Goal: Transaction & Acquisition: Purchase product/service

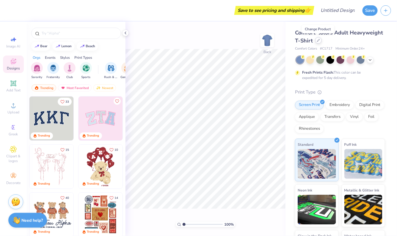
click at [319, 41] on icon at bounding box center [318, 40] width 3 height 3
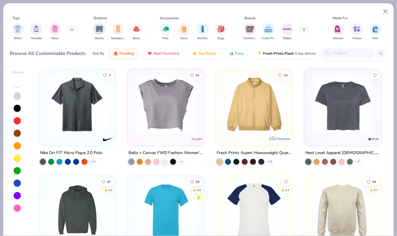
click at [73, 30] on icon at bounding box center [72, 29] width 4 height 3
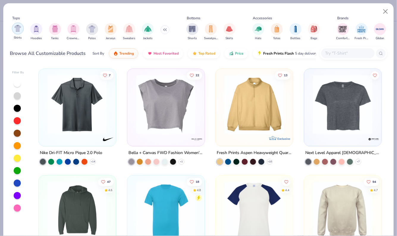
click at [16, 30] on img "filter for Shirts" at bounding box center [17, 28] width 7 height 7
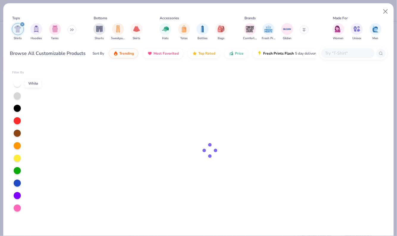
click at [19, 84] on div at bounding box center [17, 83] width 7 height 7
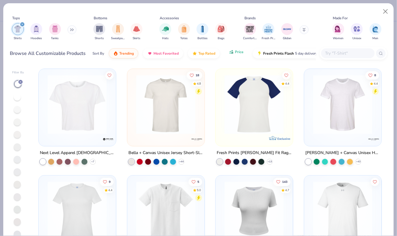
click at [235, 54] on button "Price" at bounding box center [237, 52] width 24 height 10
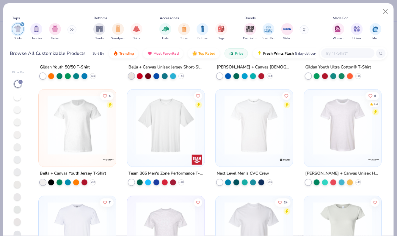
scroll to position [407, 0]
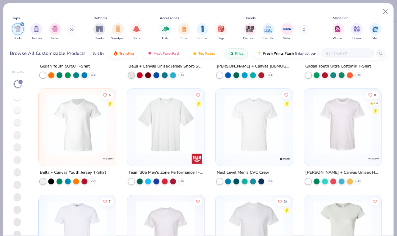
click at [375, 172] on div "[PERSON_NAME] + Canvas Unisex Heather CVC T-Shirt" at bounding box center [343, 172] width 75 height 7
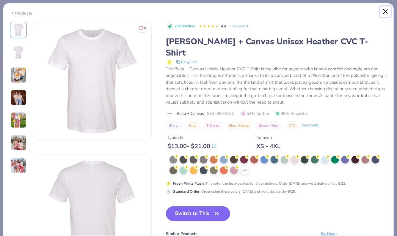
click at [386, 13] on button "Close" at bounding box center [385, 11] width 11 height 11
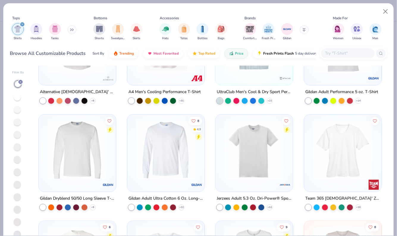
scroll to position [914, 0]
click at [344, 151] on img at bounding box center [342, 149] width 65 height 59
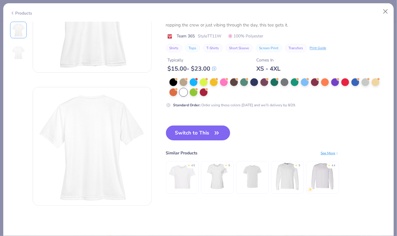
scroll to position [75, 0]
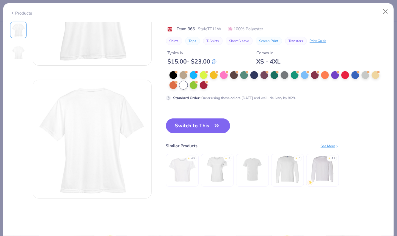
click at [329, 146] on div "See More" at bounding box center [330, 145] width 18 height 5
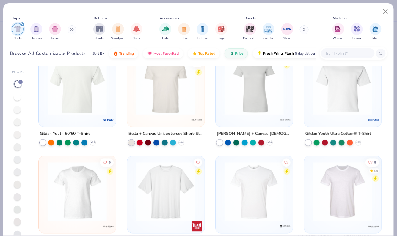
scroll to position [333, 0]
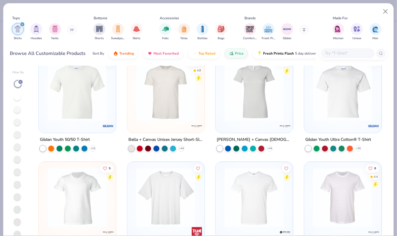
click at [341, 51] on input "text" at bounding box center [348, 53] width 46 height 7
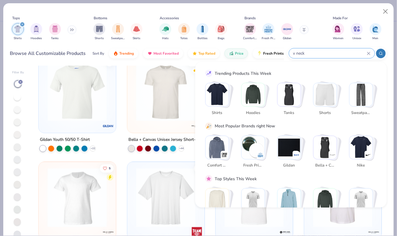
type input "v neck"
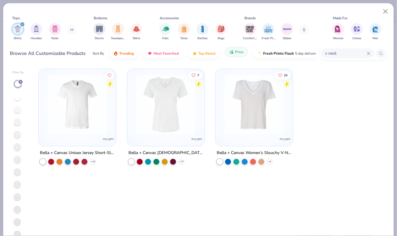
click at [236, 52] on span "Price" at bounding box center [239, 52] width 9 height 5
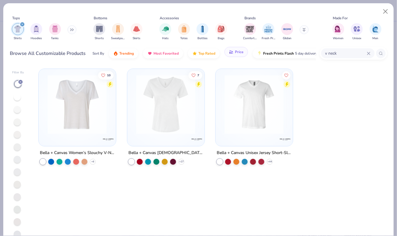
click at [235, 51] on span "Price" at bounding box center [239, 52] width 9 height 5
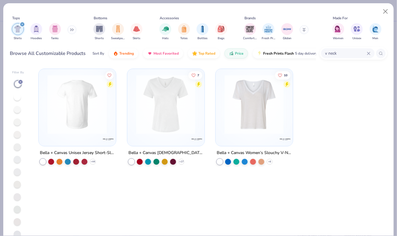
click at [94, 104] on img at bounding box center [77, 104] width 65 height 59
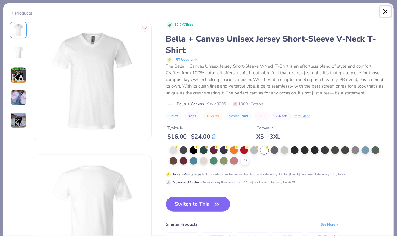
click at [385, 11] on button "Close" at bounding box center [385, 11] width 11 height 11
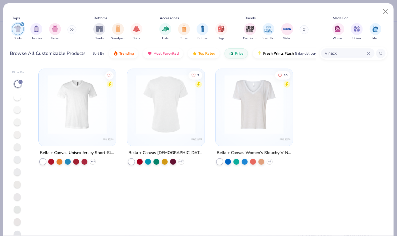
click at [170, 115] on img at bounding box center [165, 104] width 65 height 59
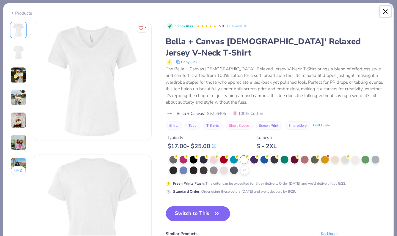
click at [386, 11] on button "Close" at bounding box center [385, 11] width 11 height 11
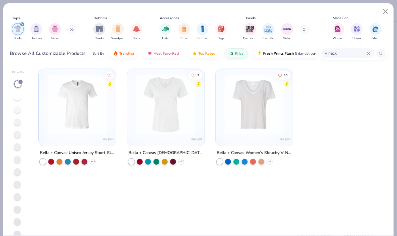
click at [368, 52] on icon at bounding box center [369, 54] width 4 height 4
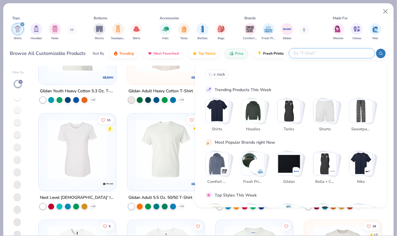
scroll to position [67, 0]
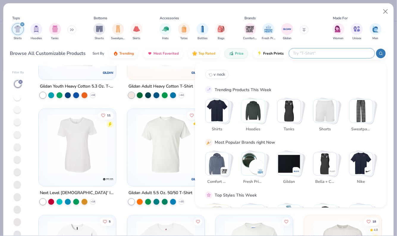
click at [336, 52] on input "text" at bounding box center [332, 53] width 78 height 7
type input "jersey"
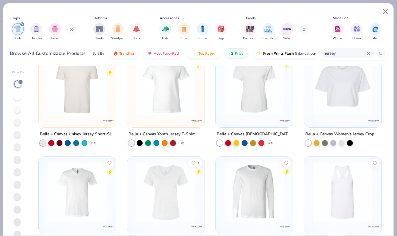
scroll to position [0, 0]
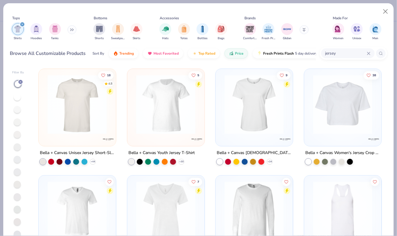
click at [265, 108] on img at bounding box center [254, 104] width 65 height 59
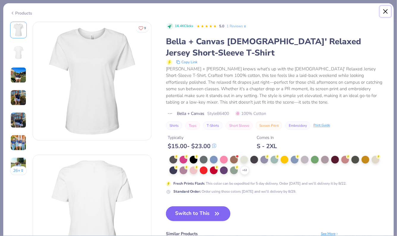
click at [387, 11] on button "Close" at bounding box center [385, 11] width 11 height 11
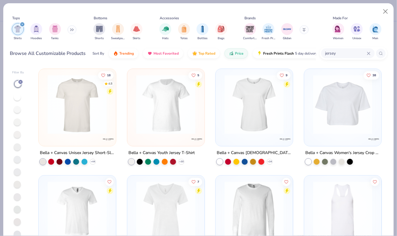
click at [367, 55] on icon at bounding box center [368, 53] width 3 height 3
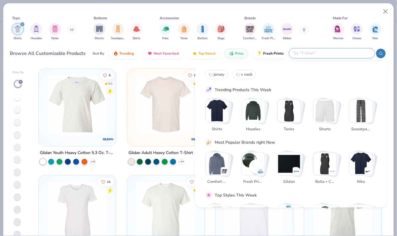
click at [380, 55] on div at bounding box center [381, 54] width 10 height 10
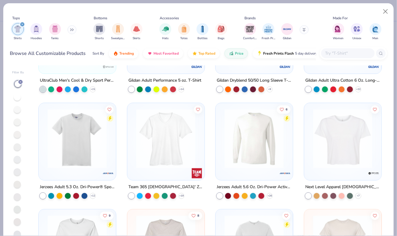
scroll to position [729, 0]
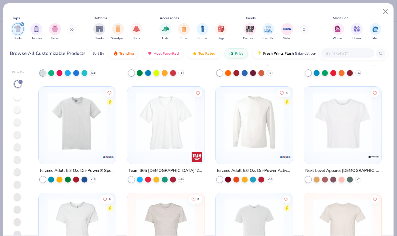
click at [142, 107] on img at bounding box center [165, 122] width 65 height 59
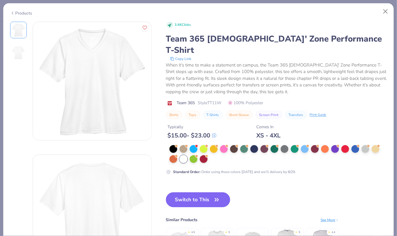
click at [190, 193] on button "Switch to This" at bounding box center [198, 200] width 65 height 15
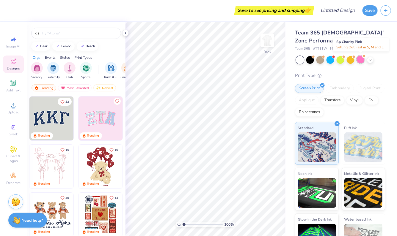
click at [360, 59] on div at bounding box center [361, 60] width 8 height 8
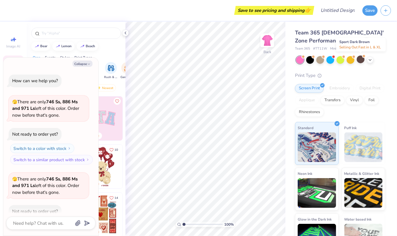
scroll to position [33, 0]
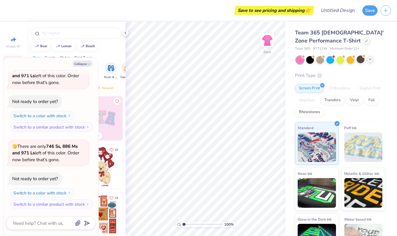
click at [371, 61] on icon at bounding box center [370, 59] width 5 height 5
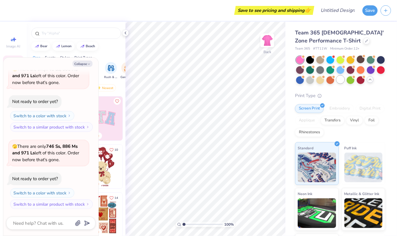
click at [341, 78] on div at bounding box center [341, 80] width 8 height 8
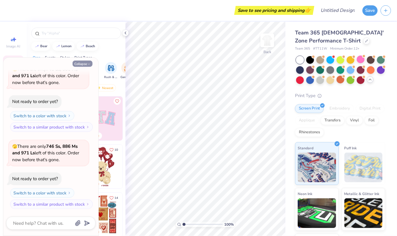
click at [91, 65] on button "Collapse" at bounding box center [83, 64] width 20 height 6
type textarea "x"
